Goal: Navigation & Orientation: Find specific page/section

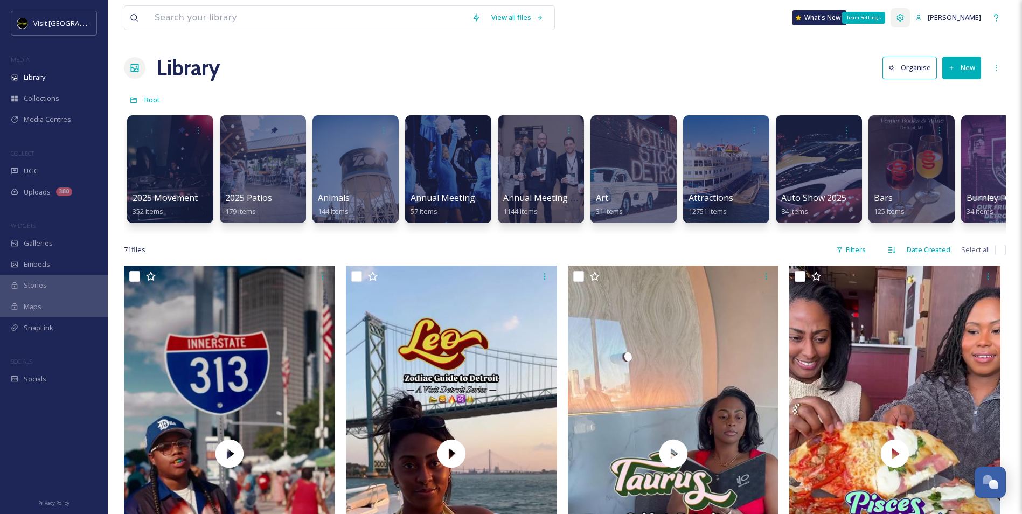
click at [904, 20] on icon at bounding box center [900, 17] width 7 height 7
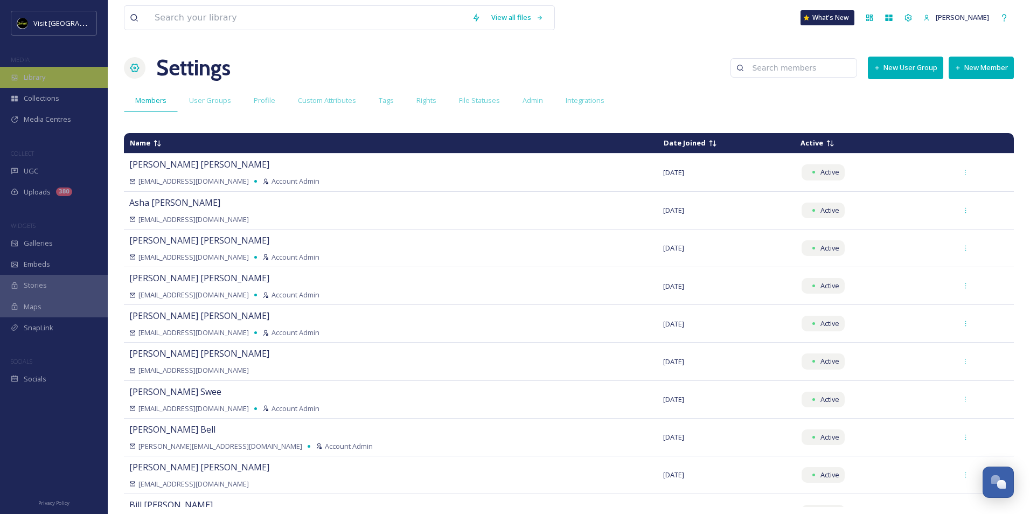
click at [43, 74] on span "Library" at bounding box center [35, 77] width 22 height 10
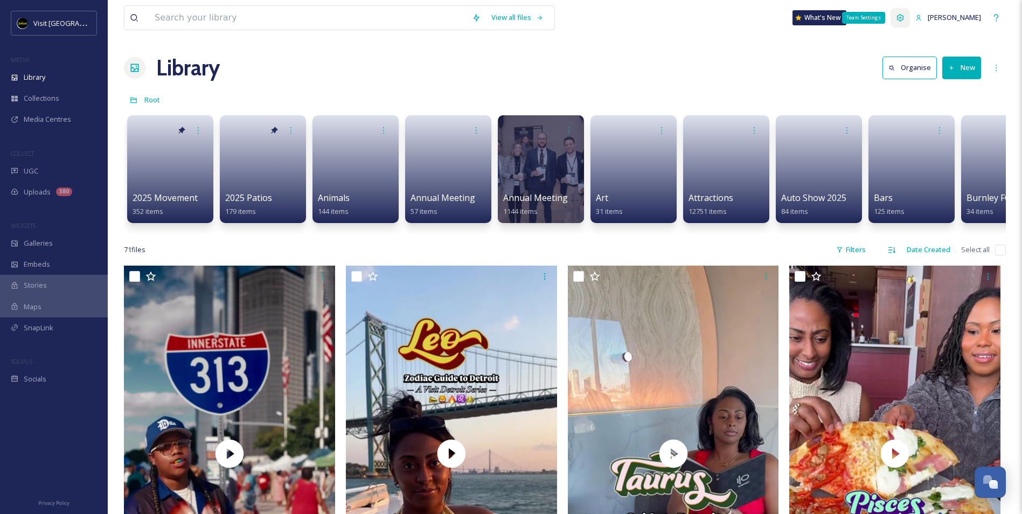
click at [904, 20] on icon at bounding box center [900, 17] width 9 height 9
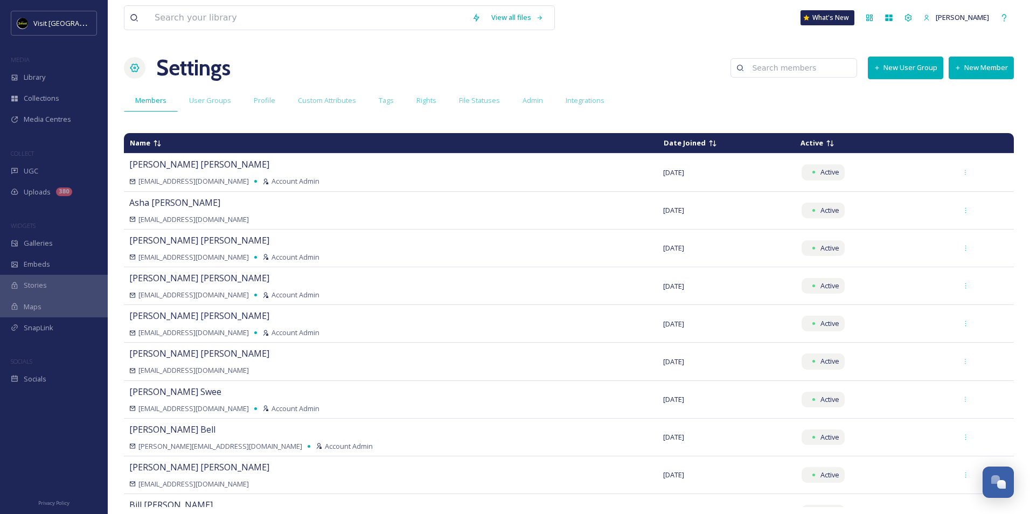
click at [903, 70] on button "New User Group" at bounding box center [905, 68] width 75 height 22
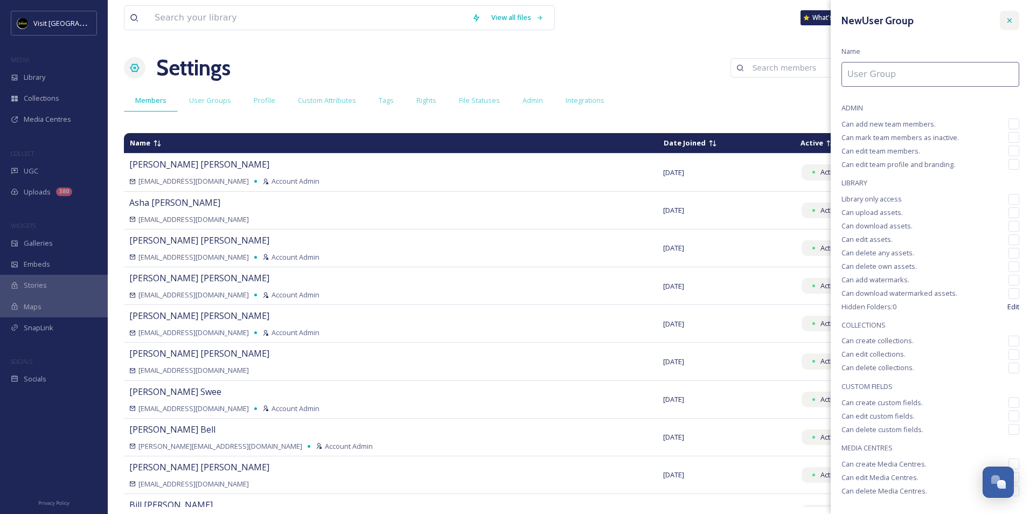
click at [1005, 19] on icon at bounding box center [1009, 20] width 9 height 9
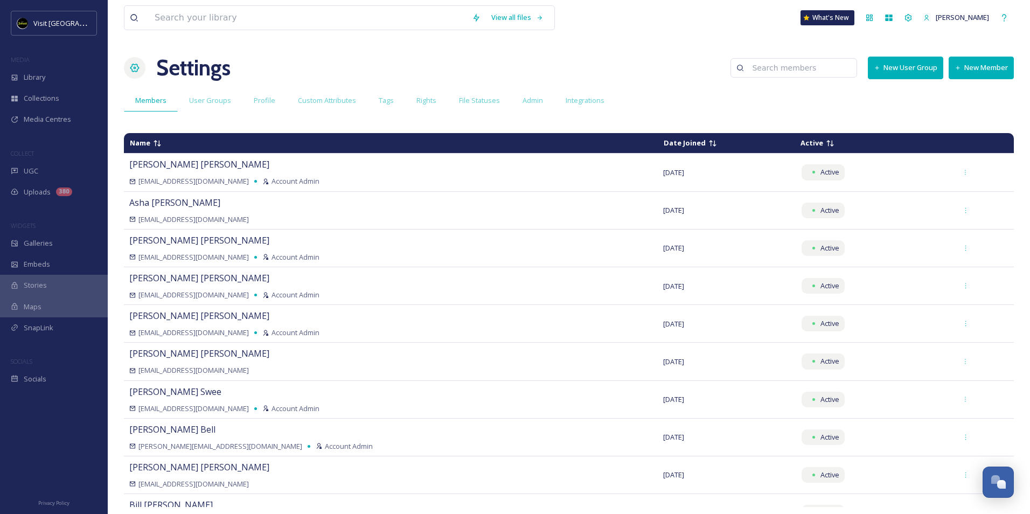
click at [915, 65] on button "New User Group" at bounding box center [905, 68] width 75 height 22
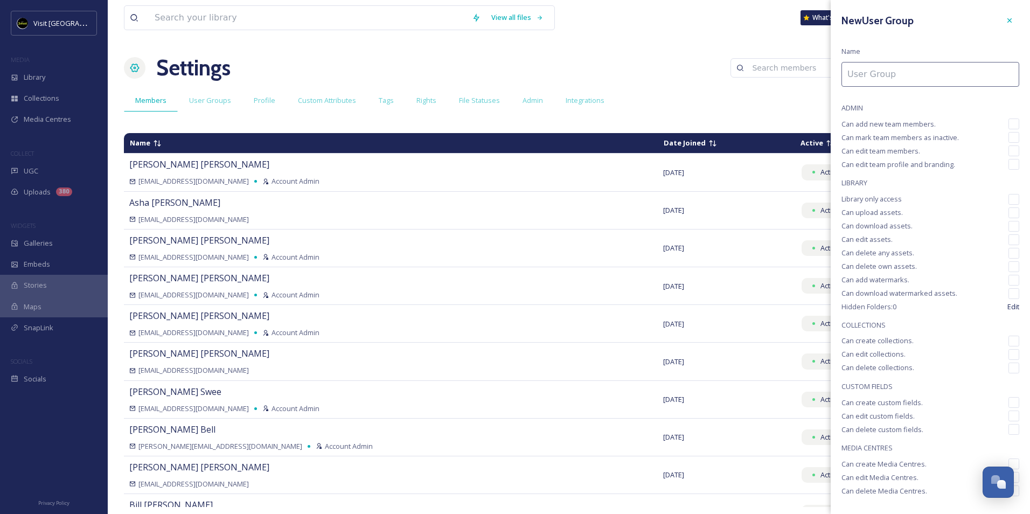
click at [762, 37] on div "View all files What's New [PERSON_NAME] Settings New User Group New Member Memb…" at bounding box center [569, 257] width 922 height 514
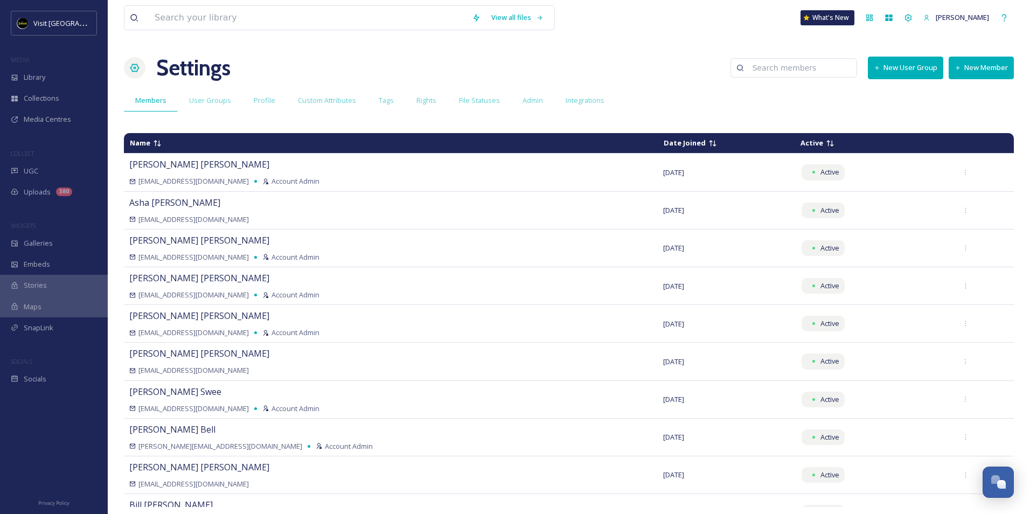
click at [986, 69] on button "New Member" at bounding box center [981, 68] width 65 height 22
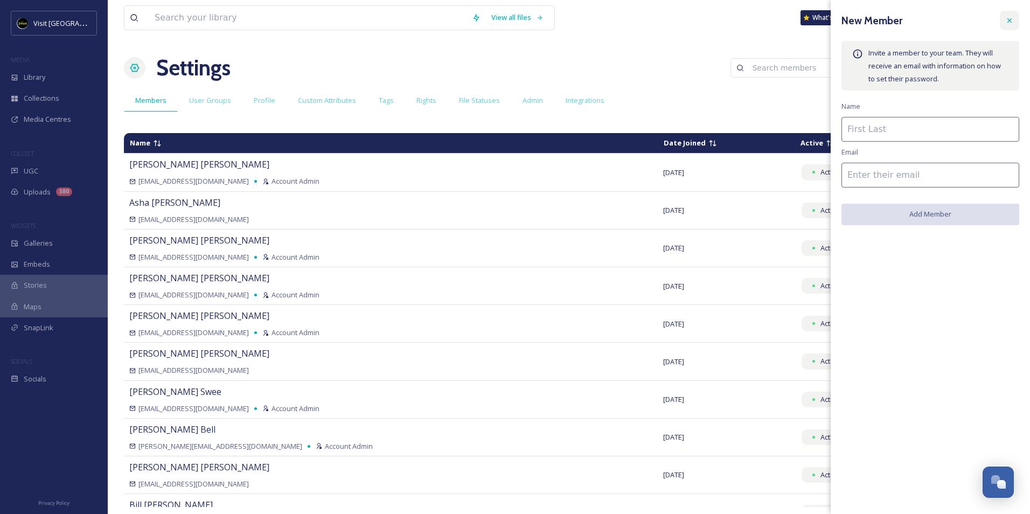
click at [1011, 20] on icon at bounding box center [1009, 20] width 9 height 9
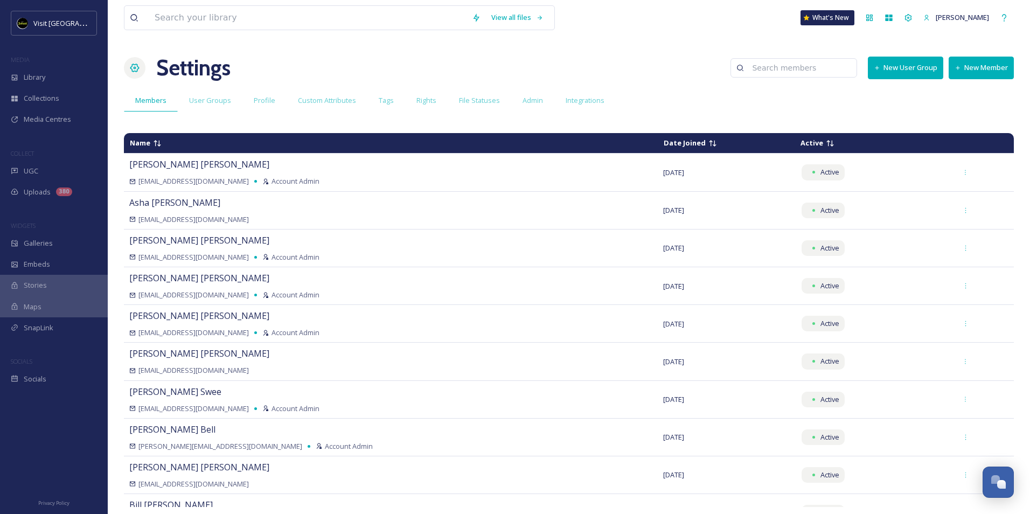
click at [910, 71] on button "New User Group" at bounding box center [905, 68] width 75 height 22
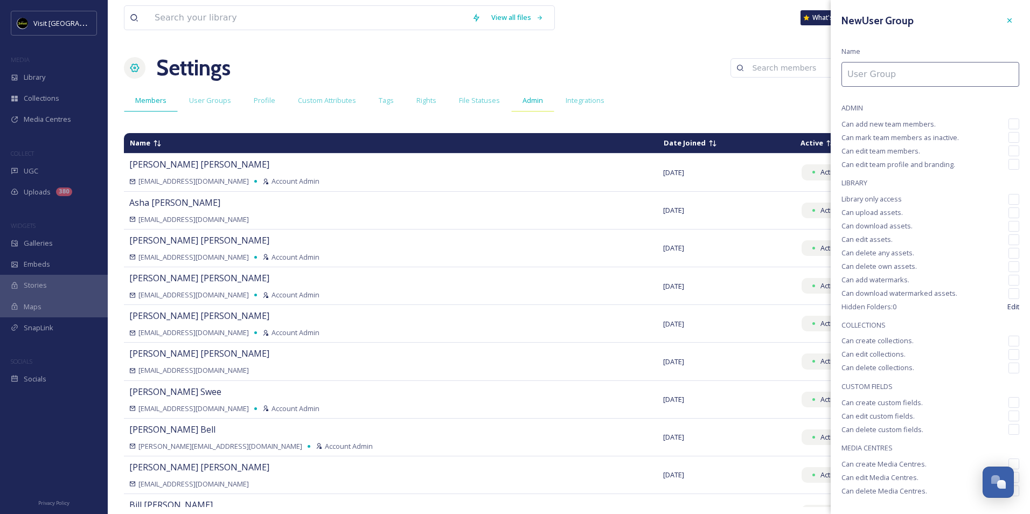
click at [529, 103] on span "Admin" at bounding box center [533, 100] width 20 height 10
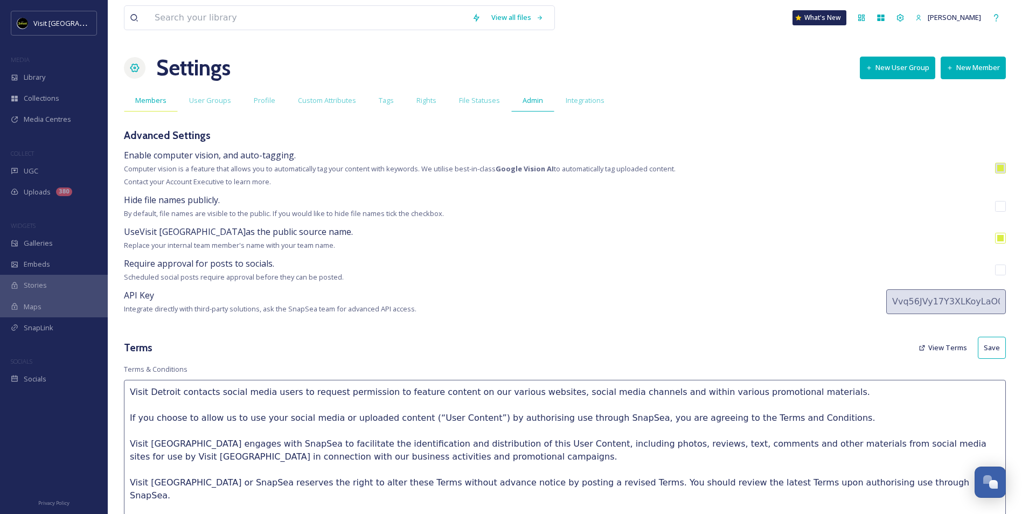
click at [143, 98] on span "Members" at bounding box center [150, 100] width 31 height 10
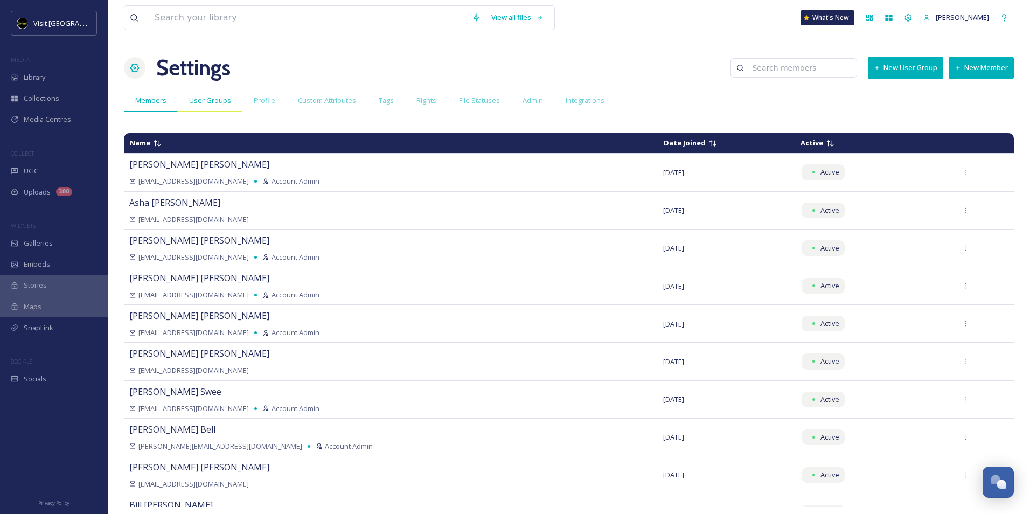
click at [212, 95] on span "User Groups" at bounding box center [210, 100] width 42 height 10
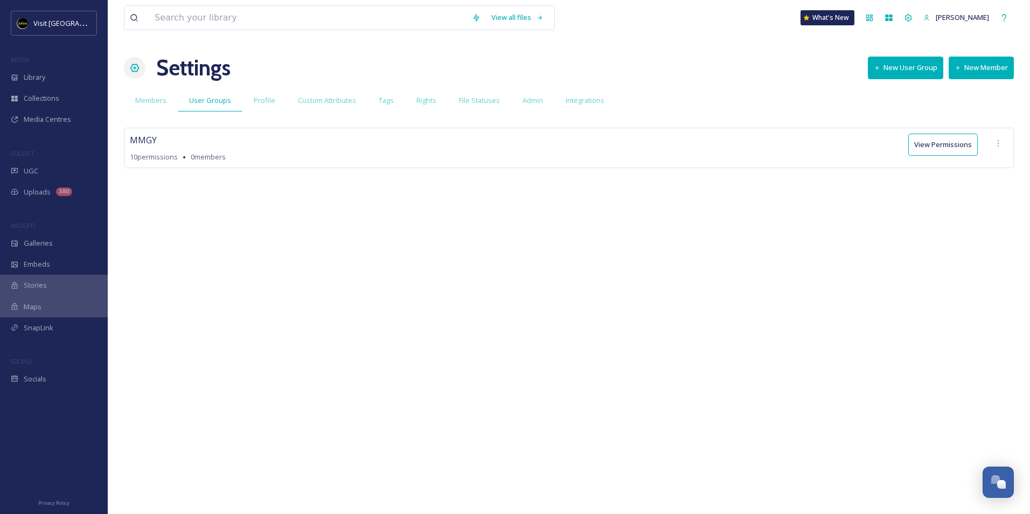
click at [285, 150] on div "MMGY 10 permissions 0 members View Permissions" at bounding box center [569, 148] width 890 height 40
click at [993, 144] on div at bounding box center [997, 143] width 19 height 19
click at [504, 199] on div "MMGY 10 permissions 0 members View Permissions Edit Permissions Set as Default …" at bounding box center [569, 164] width 890 height 73
click at [39, 242] on span "Galleries" at bounding box center [38, 243] width 29 height 10
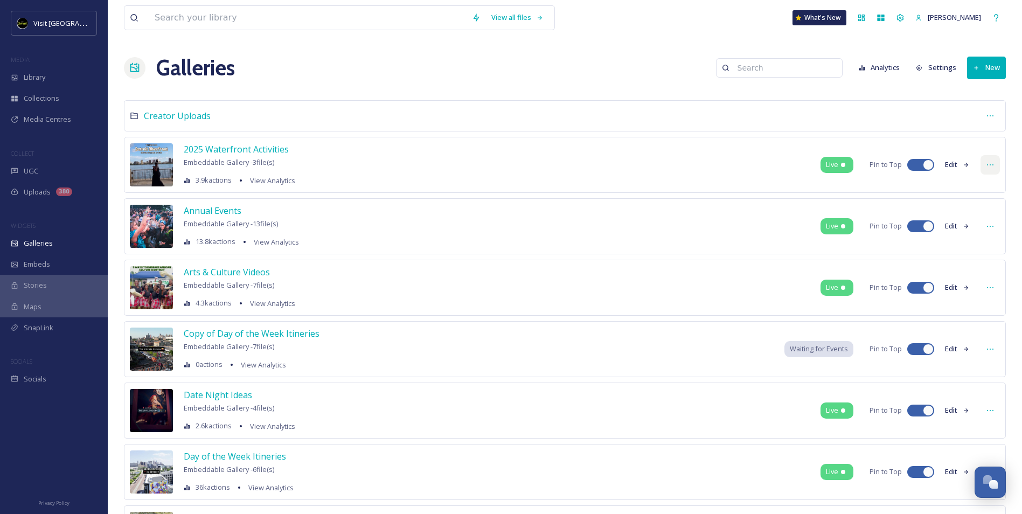
click at [993, 168] on icon at bounding box center [990, 165] width 9 height 9
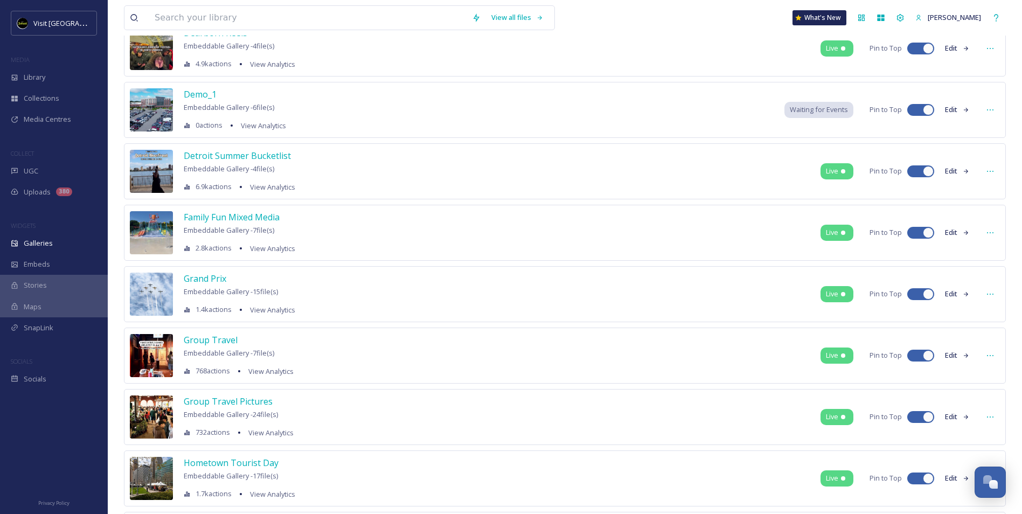
scroll to position [215, 0]
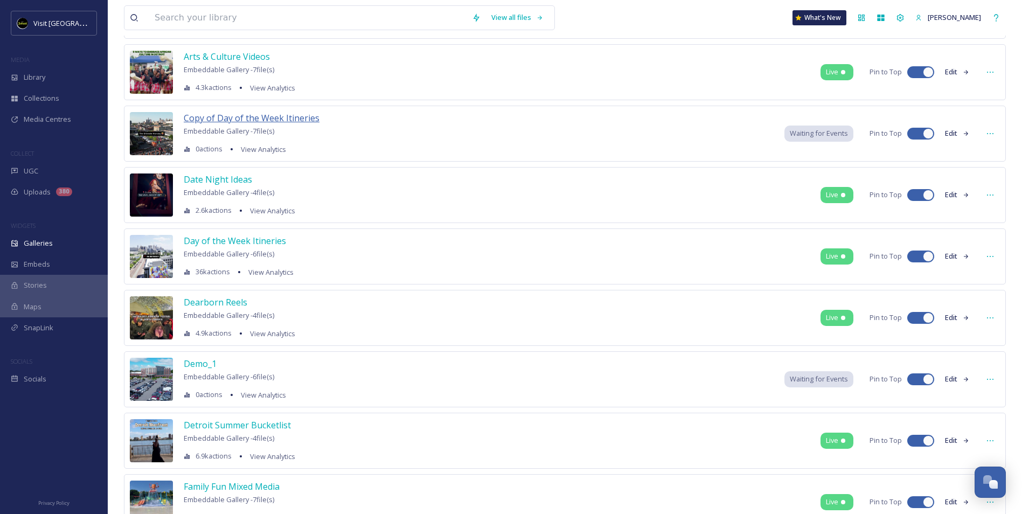
click at [232, 119] on span "Copy of Day of the Week Itineries" at bounding box center [252, 118] width 136 height 12
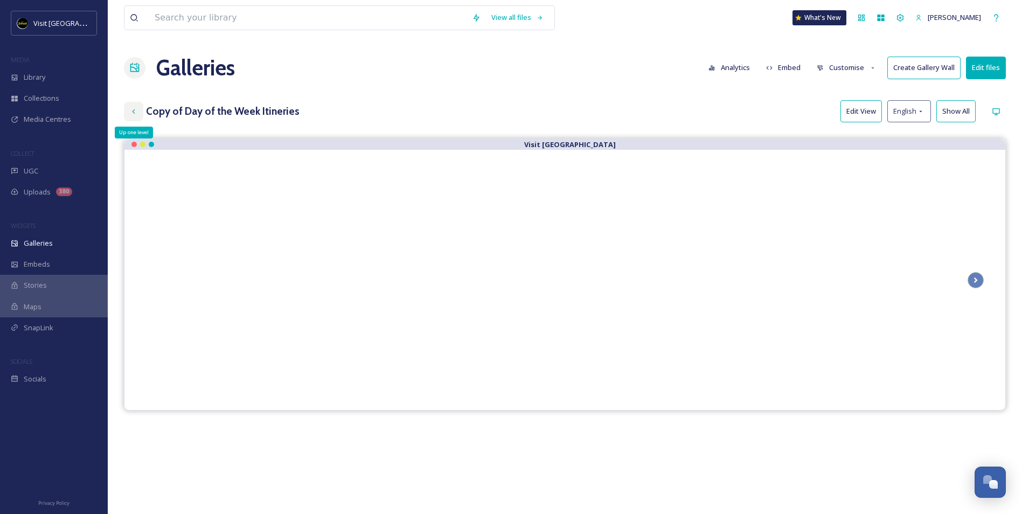
click at [133, 107] on icon at bounding box center [133, 111] width 9 height 9
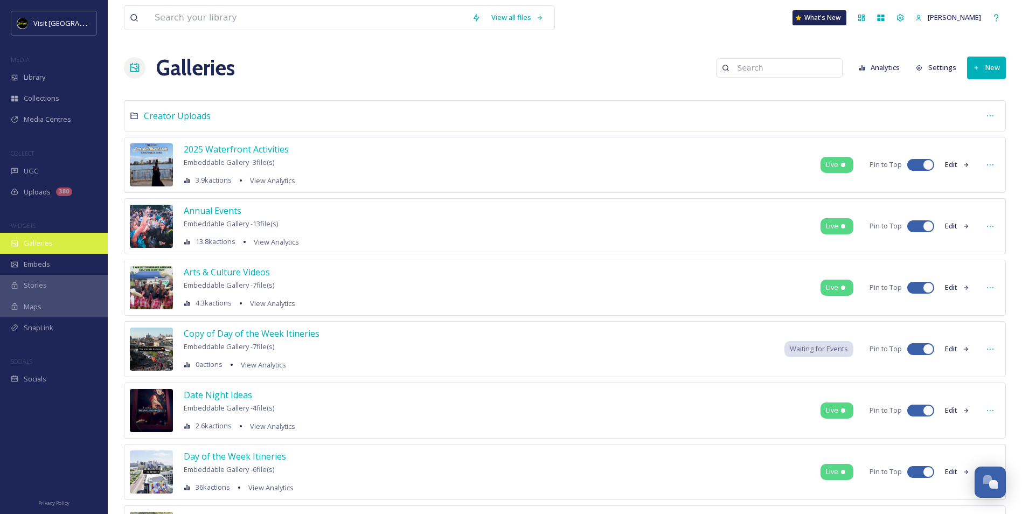
click at [55, 249] on div "Galleries" at bounding box center [54, 243] width 108 height 21
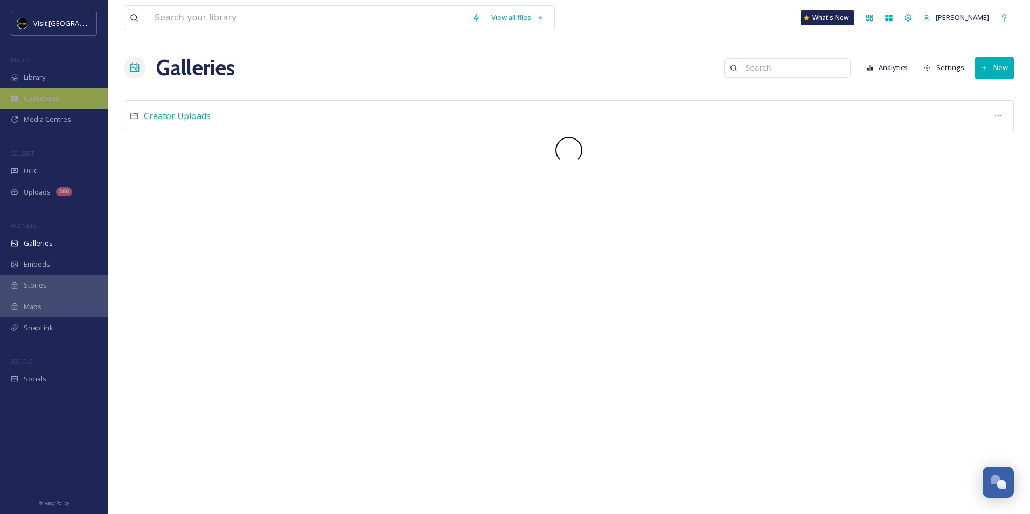
click at [43, 101] on span "Collections" at bounding box center [42, 98] width 36 height 10
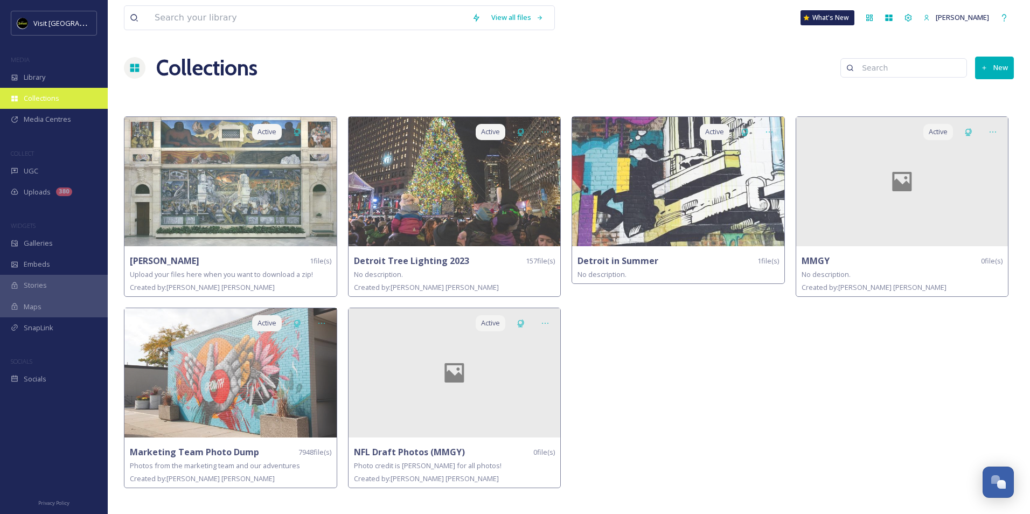
click at [47, 92] on div "Collections" at bounding box center [54, 98] width 108 height 21
click at [31, 72] on div "Library" at bounding box center [54, 77] width 108 height 21
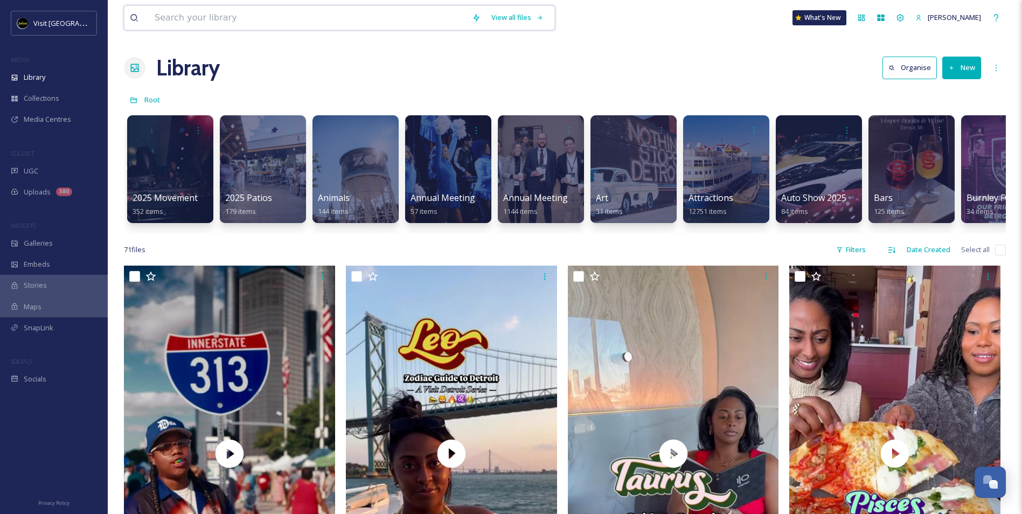
click at [227, 17] on input at bounding box center [307, 18] width 317 height 24
click at [606, 35] on div "View all files What's New [PERSON_NAME]" at bounding box center [565, 18] width 882 height 36
